Goal: Task Accomplishment & Management: Manage account settings

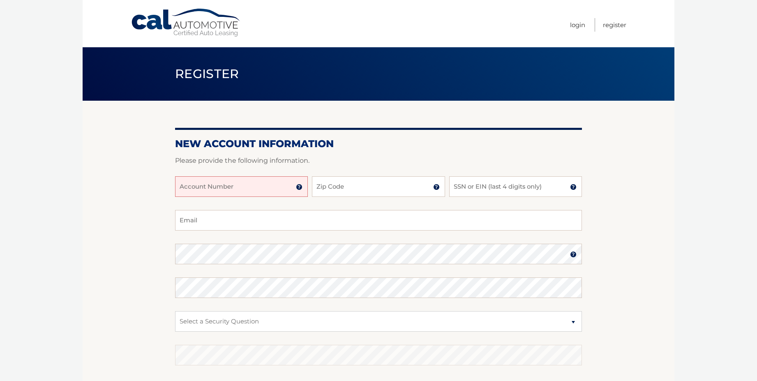
click at [180, 185] on input "Account Number" at bounding box center [241, 186] width 133 height 21
type input "44456021179"
click at [328, 184] on input "Zip Code" at bounding box center [378, 186] width 133 height 21
type input "11753"
type input "hygeller1@aol.com"
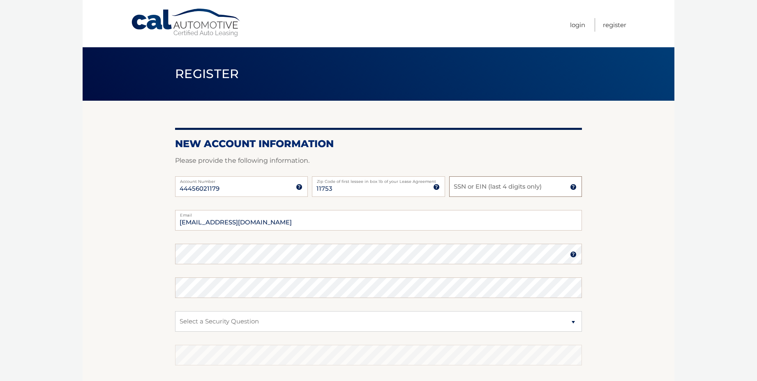
click at [455, 185] on input "SSN or EIN (last 4 digits only)" at bounding box center [515, 186] width 133 height 21
type input "0640"
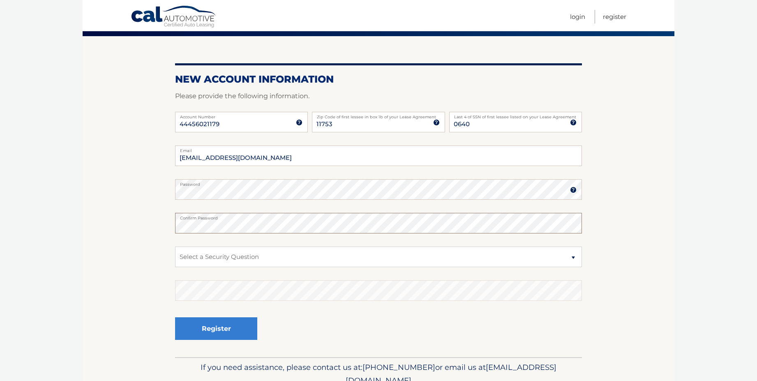
scroll to position [83, 0]
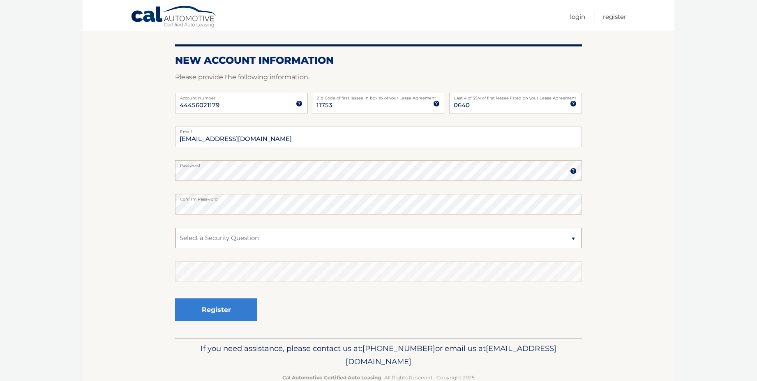
click at [573, 238] on select "Select a Security Question What was the name of your elementary school? What is…" at bounding box center [378, 238] width 407 height 21
select select "2"
click at [175, 228] on select "Select a Security Question What was the name of your elementary school? What is…" at bounding box center [378, 238] width 407 height 21
click at [219, 312] on button "Register" at bounding box center [216, 309] width 82 height 23
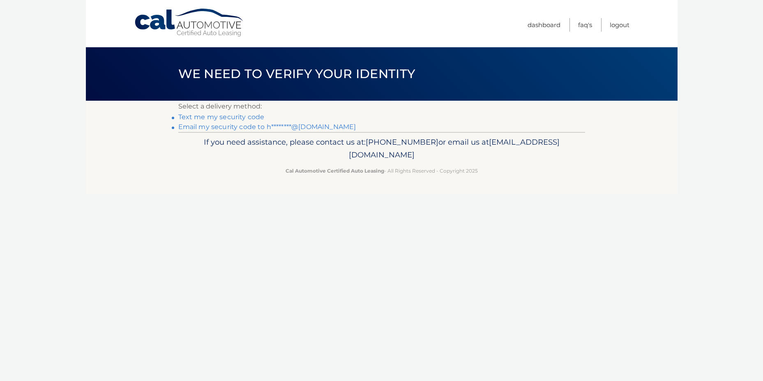
click at [206, 115] on link "Text me my security code" at bounding box center [221, 117] width 86 height 8
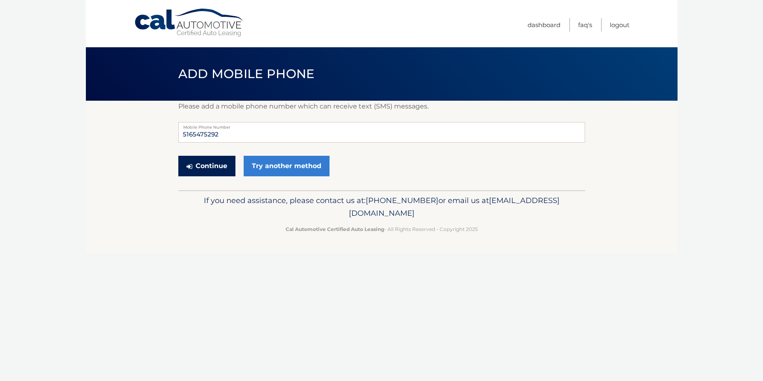
click at [205, 164] on button "Continue" at bounding box center [206, 166] width 57 height 21
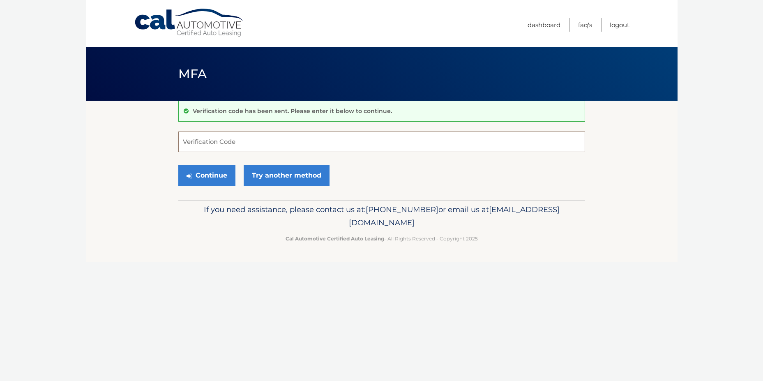
click at [191, 134] on input "Verification Code" at bounding box center [381, 142] width 407 height 21
type input "261751"
click at [205, 177] on button "Continue" at bounding box center [206, 175] width 57 height 21
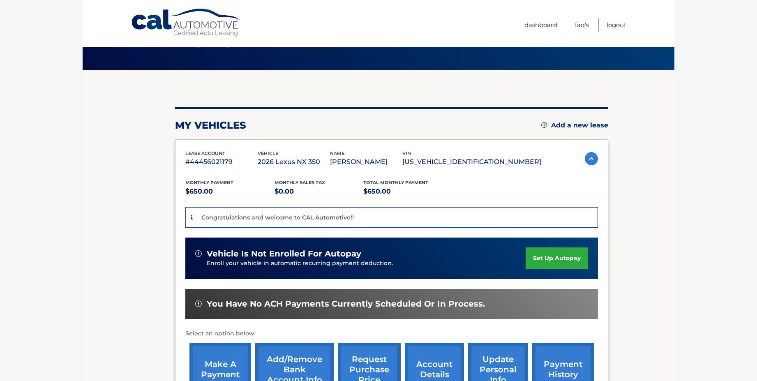
scroll to position [35, 0]
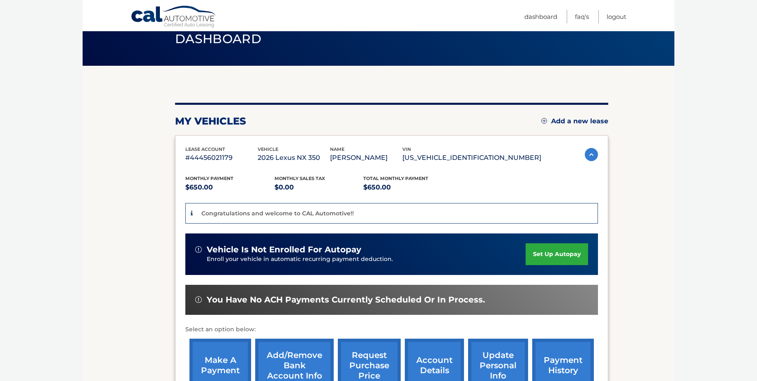
click at [552, 248] on link "set up autopay" at bounding box center [557, 254] width 62 height 22
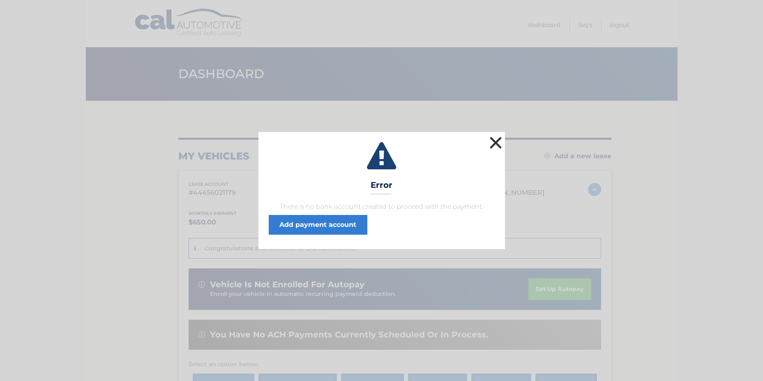
click at [493, 141] on button "×" at bounding box center [496, 142] width 16 height 16
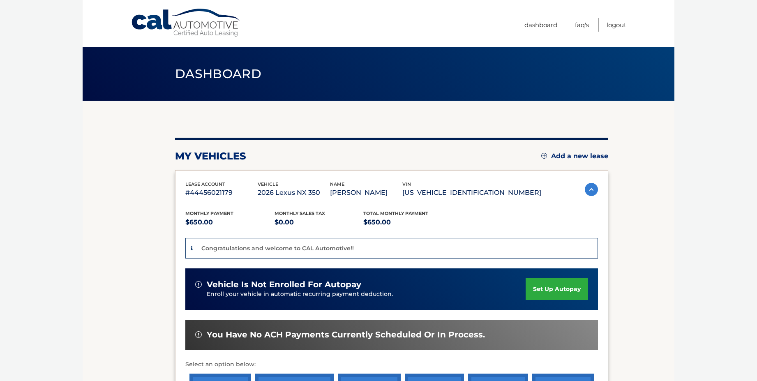
click at [546, 286] on link "set up autopay" at bounding box center [557, 289] width 62 height 22
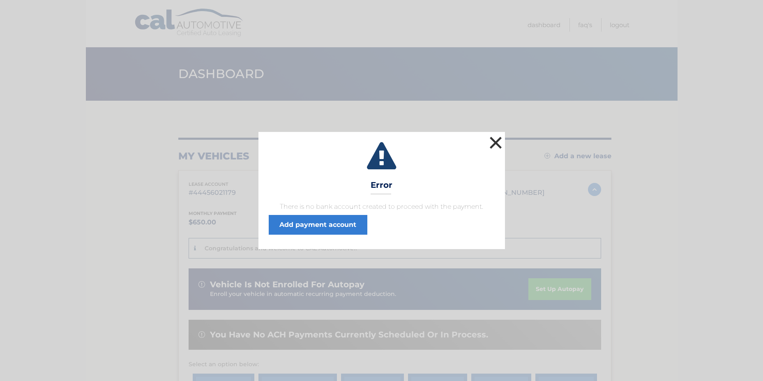
click at [494, 140] on button "×" at bounding box center [496, 142] width 16 height 16
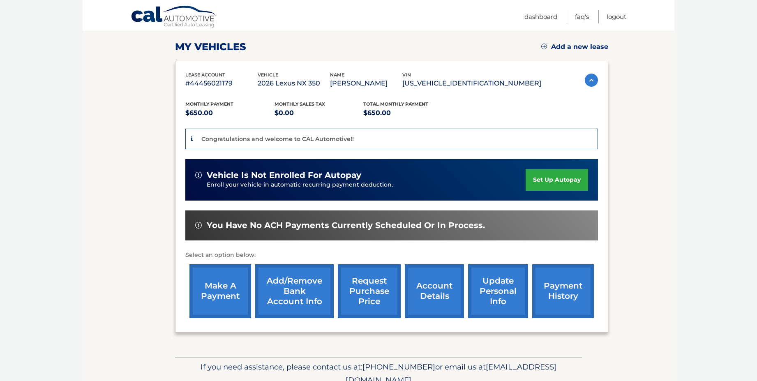
scroll to position [110, 0]
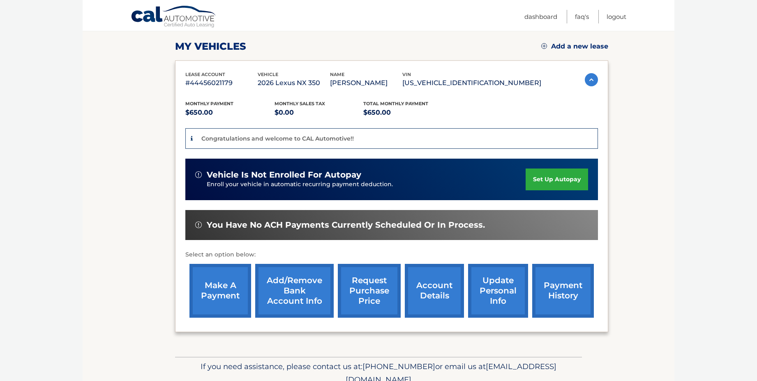
click at [292, 288] on link "Add/Remove bank account info" at bounding box center [294, 291] width 79 height 54
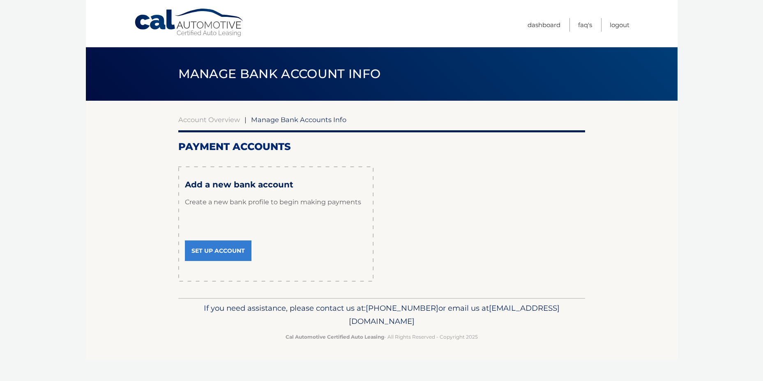
click at [218, 246] on link "Set Up Account" at bounding box center [218, 250] width 67 height 21
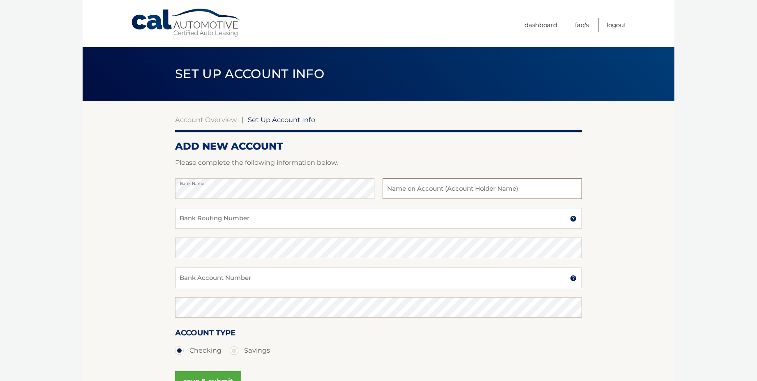
click at [390, 189] on input "text" at bounding box center [482, 188] width 199 height 21
type input "[PERSON_NAME]-[PERSON_NAME]"
click at [198, 217] on input "Bank Routing Number" at bounding box center [378, 218] width 407 height 21
paste input "021000021"
type input "021000021"
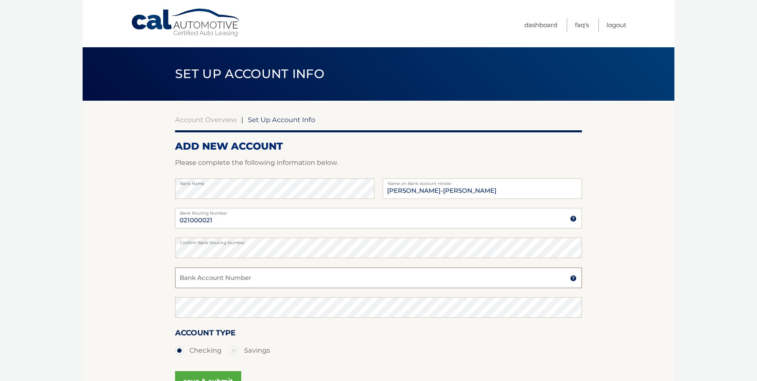
click at [184, 275] on input "Bank Account Number" at bounding box center [378, 278] width 407 height 21
click at [192, 278] on input "Bank Account Number" at bounding box center [378, 278] width 407 height 21
paste input "919789305"
type input "919789305"
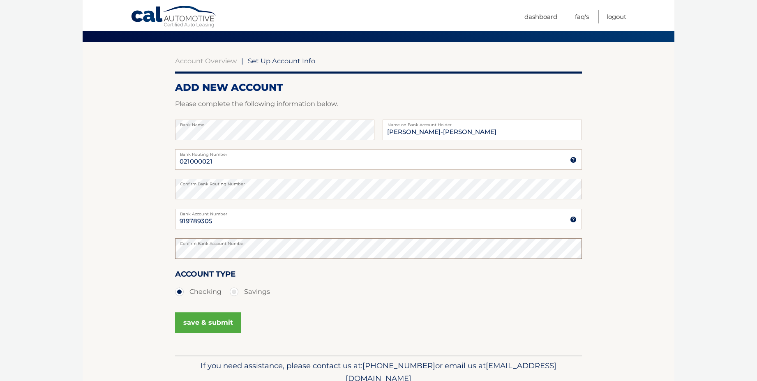
scroll to position [76, 0]
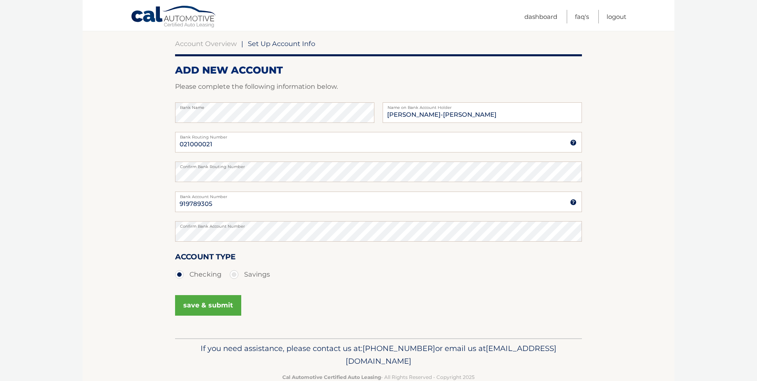
click at [201, 303] on button "save & submit" at bounding box center [208, 305] width 66 height 21
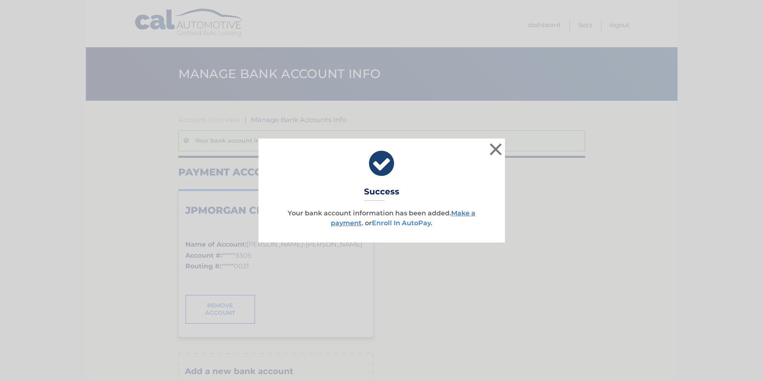
click at [410, 222] on link "Enroll In AutoPay" at bounding box center [401, 223] width 59 height 8
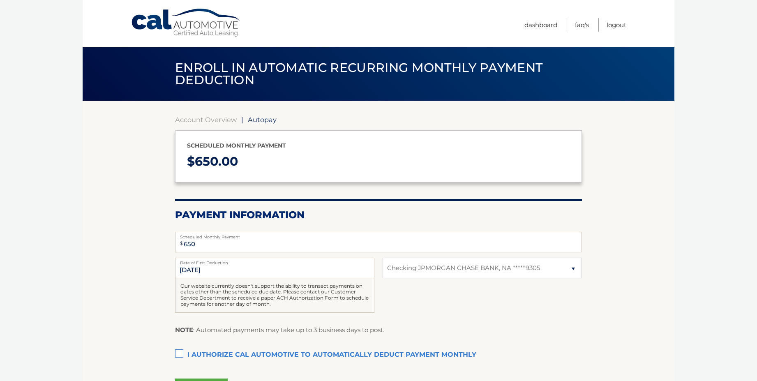
select select "OGU2MWY4OWQtMzQwNy00NGRhLThlZDUtMmViYjA0MDVmYzU3"
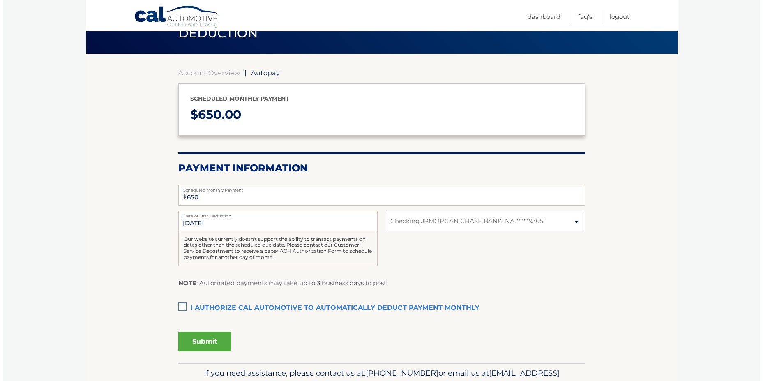
scroll to position [58, 0]
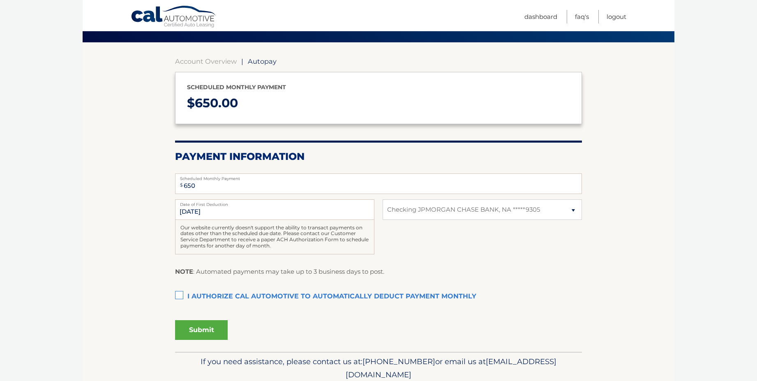
click at [179, 296] on label "I authorize cal automotive to automatically deduct payment monthly This checkbo…" at bounding box center [378, 297] width 407 height 16
click at [0, 0] on input "I authorize cal automotive to automatically deduct payment monthly This checkbo…" at bounding box center [0, 0] width 0 height 0
click at [199, 328] on button "Submit" at bounding box center [201, 330] width 53 height 20
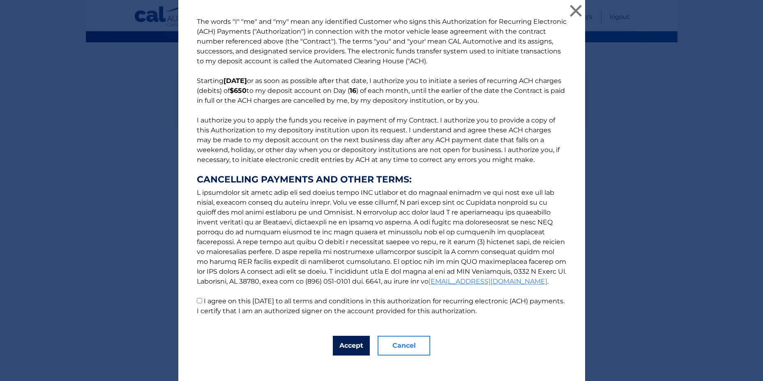
click at [344, 343] on button "Accept" at bounding box center [351, 346] width 37 height 20
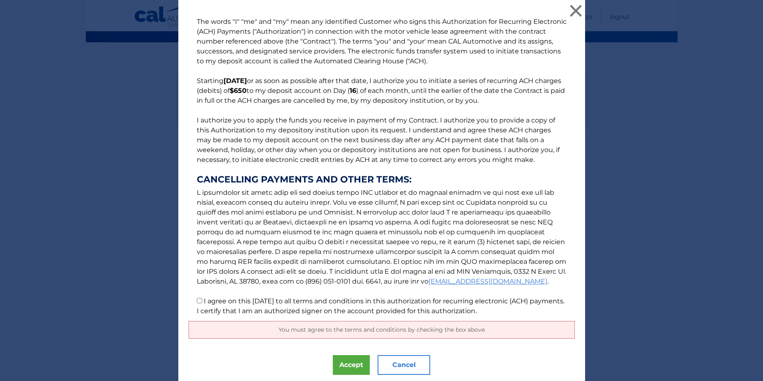
click at [197, 300] on input "I agree on this 09/27/2025 to all terms and conditions in this authorization fo…" at bounding box center [199, 300] width 5 height 5
checkbox input "true"
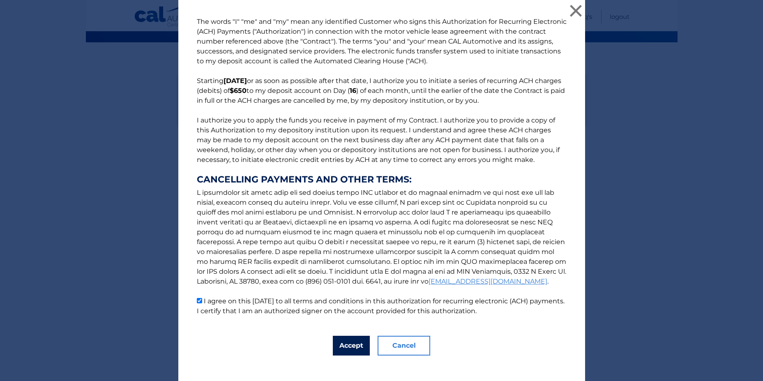
click at [346, 343] on button "Accept" at bounding box center [351, 346] width 37 height 20
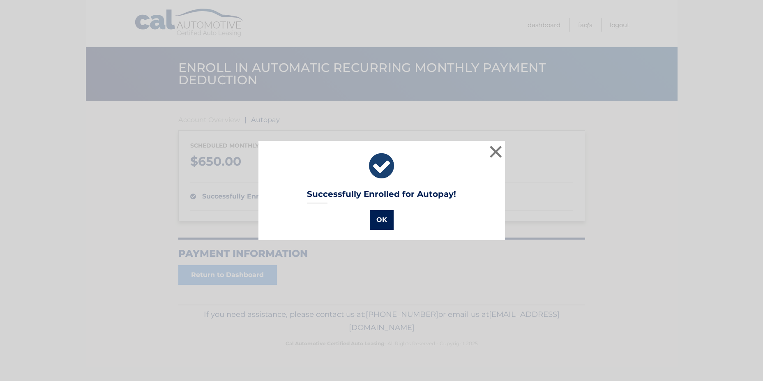
click at [377, 217] on button "OK" at bounding box center [382, 220] width 24 height 20
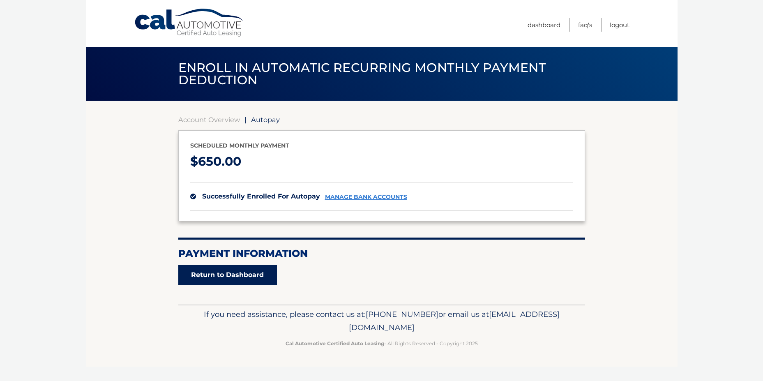
click at [211, 271] on link "Return to Dashboard" at bounding box center [227, 275] width 99 height 20
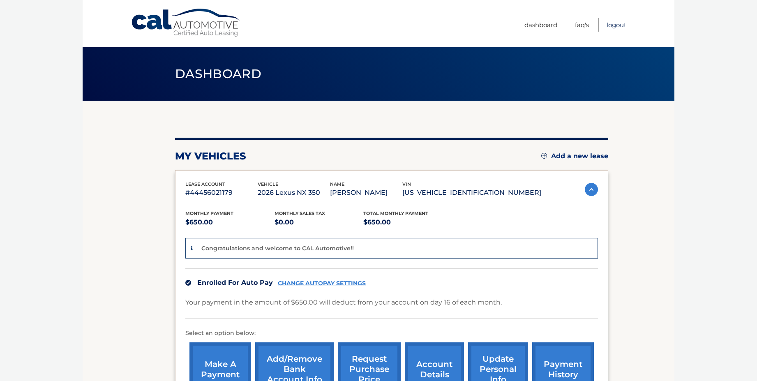
click at [613, 25] on link "Logout" at bounding box center [617, 25] width 20 height 14
